Goal: Task Accomplishment & Management: Use online tool/utility

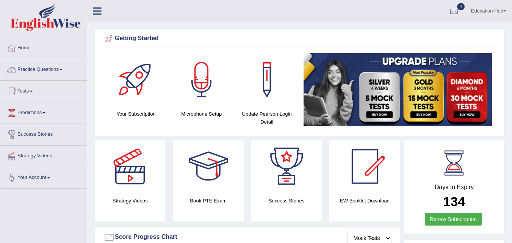
click at [460, 8] on span "4" at bounding box center [461, 6] width 8 height 7
click at [0, 0] on link "PEW8 Sep 6, 2025 Exam evaluated" at bounding box center [0, 0] width 0 height 0
click at [452, 11] on div at bounding box center [453, 11] width 11 height 11
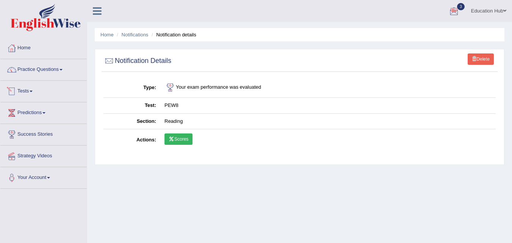
click at [41, 94] on link "Tests" at bounding box center [43, 90] width 86 height 19
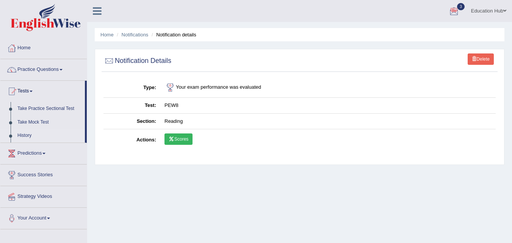
click at [41, 135] on link "History" at bounding box center [49, 136] width 71 height 14
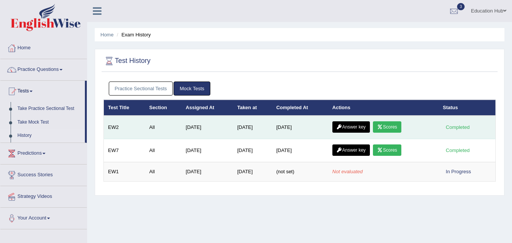
click at [383, 127] on icon at bounding box center [380, 127] width 6 height 5
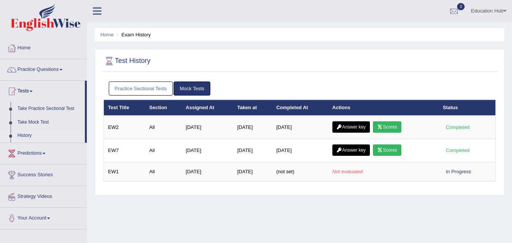
click at [152, 89] on link "Practice Sectional Tests" at bounding box center [141, 88] width 64 height 14
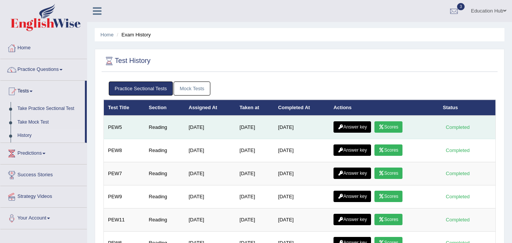
click at [382, 127] on icon at bounding box center [382, 127] width 6 height 5
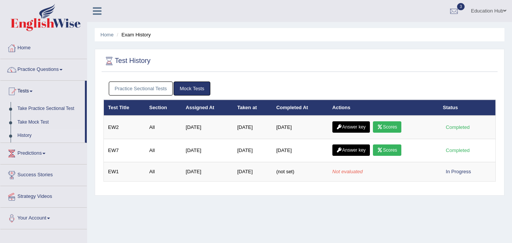
click at [165, 94] on link "Practice Sectional Tests" at bounding box center [141, 88] width 64 height 14
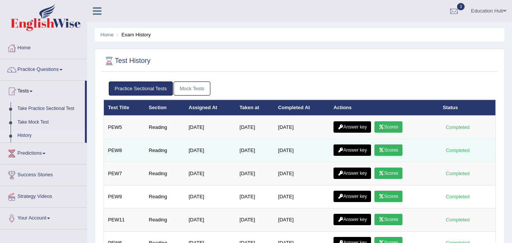
click at [384, 150] on icon at bounding box center [382, 150] width 6 height 5
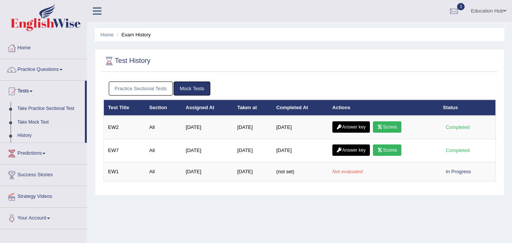
click at [157, 90] on link "Practice Sectional Tests" at bounding box center [141, 88] width 64 height 14
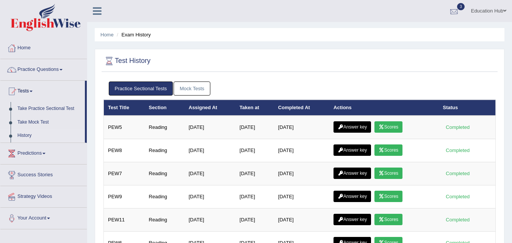
drag, startPoint x: 126, startPoint y: 91, endPoint x: 454, endPoint y: 9, distance: 337.5
click at [454, 9] on div at bounding box center [453, 11] width 11 height 11
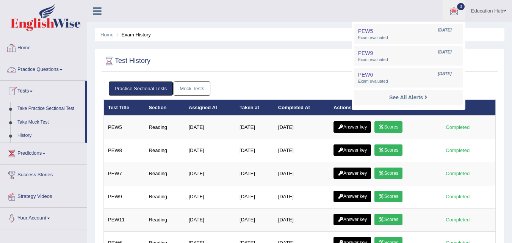
click at [26, 51] on link "Home" at bounding box center [43, 47] width 86 height 19
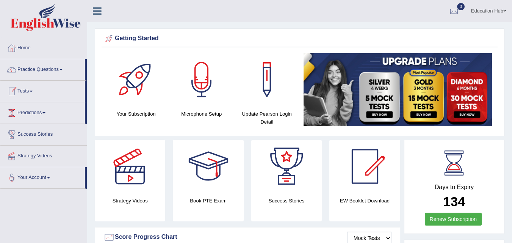
click at [59, 96] on link "Tests" at bounding box center [42, 90] width 84 height 19
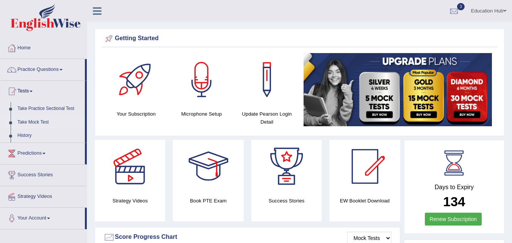
click at [40, 123] on link "Take Mock Test" at bounding box center [49, 123] width 71 height 14
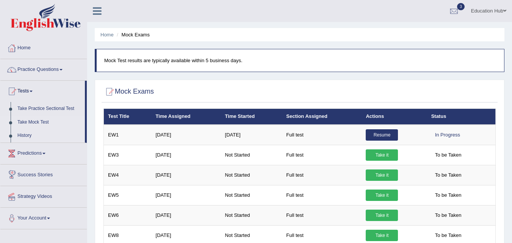
click at [26, 133] on link "History" at bounding box center [49, 136] width 71 height 14
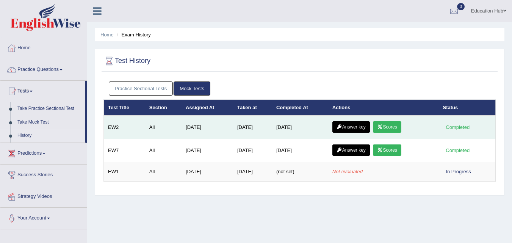
click at [398, 133] on link "Scores" at bounding box center [387, 126] width 28 height 11
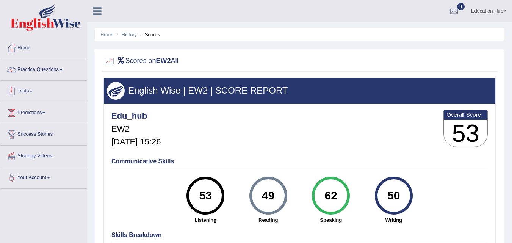
click at [19, 93] on link "Tests" at bounding box center [43, 90] width 86 height 19
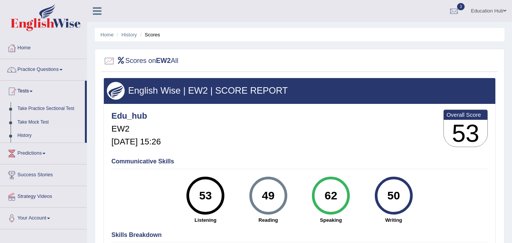
click at [34, 132] on link "History" at bounding box center [49, 136] width 71 height 14
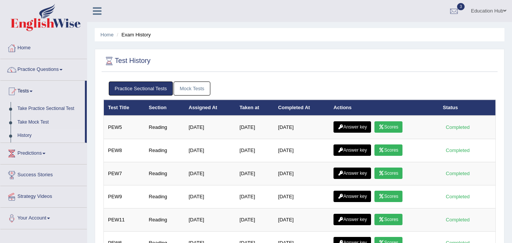
drag, startPoint x: 206, startPoint y: 185, endPoint x: 110, endPoint y: 61, distance: 157.3
click at [110, 61] on div at bounding box center [108, 60] width 11 height 11
click at [33, 121] on link "Take Mock Test" at bounding box center [49, 123] width 71 height 14
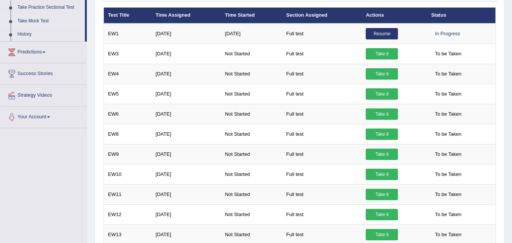
scroll to position [99, 0]
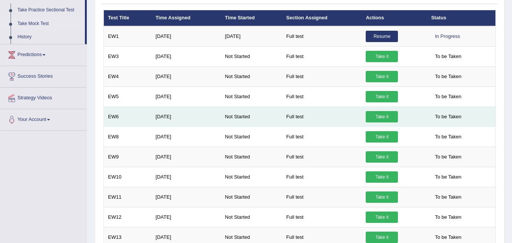
click at [385, 117] on link "Take it" at bounding box center [382, 116] width 32 height 11
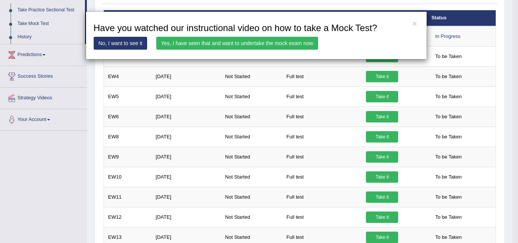
click at [333, 89] on div "× Have you watched our instructional video on how to take a Mock Test? No, I wa…" at bounding box center [259, 121] width 518 height 243
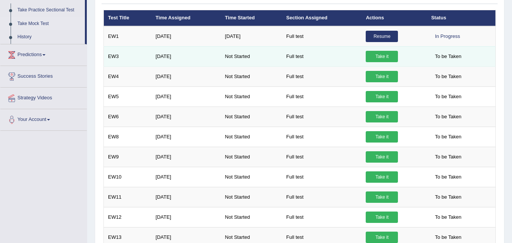
click at [325, 64] on td "Full test" at bounding box center [322, 56] width 80 height 20
